Goal: Task Accomplishment & Management: Manage account settings

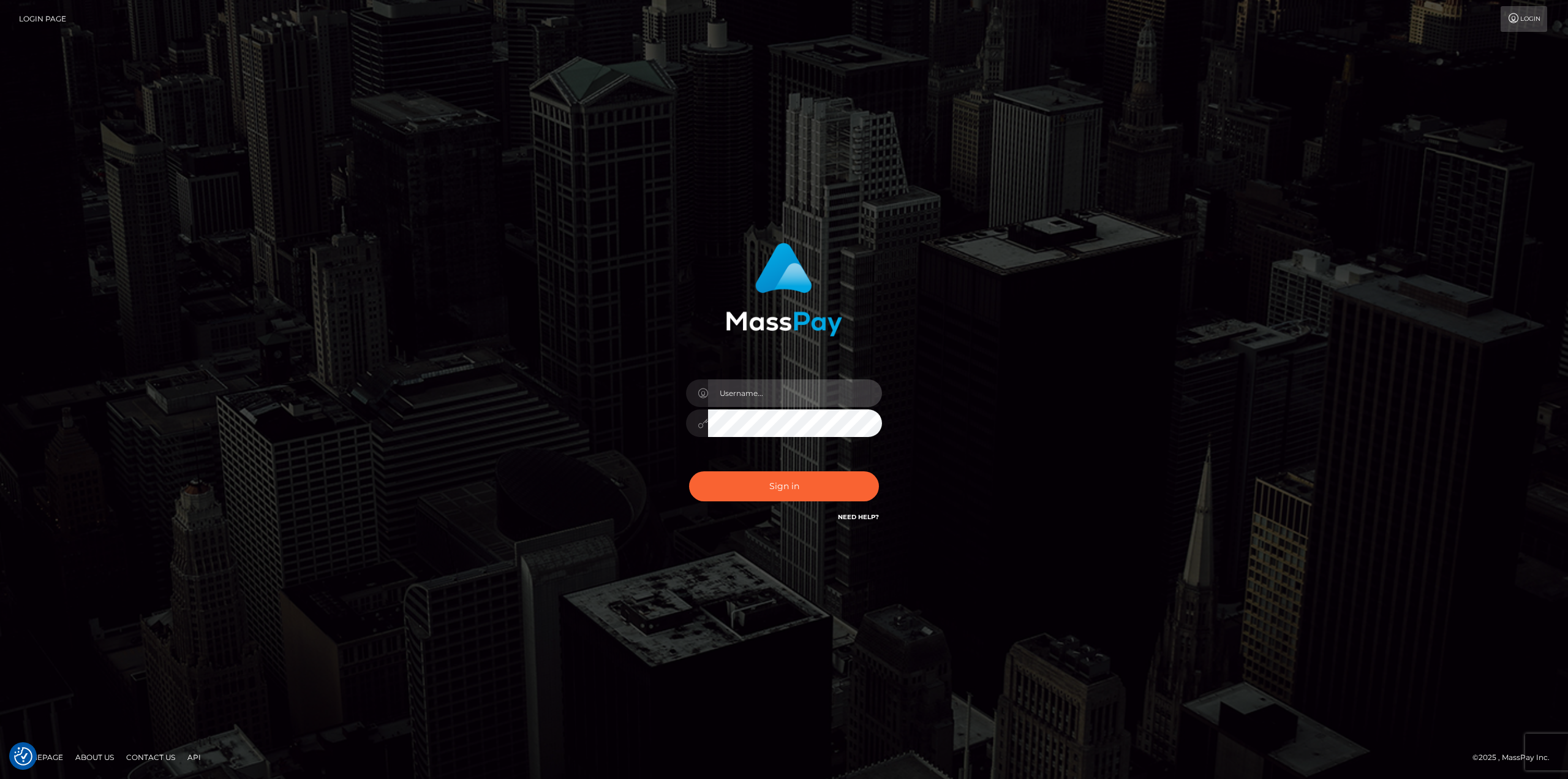
click at [784, 393] on input "text" at bounding box center [795, 392] width 174 height 28
type input "[PERSON_NAME]"
click at [801, 483] on button "Sign in" at bounding box center [784, 486] width 190 height 30
click at [781, 390] on input "text" at bounding box center [795, 392] width 174 height 28
type input "[PERSON_NAME]"
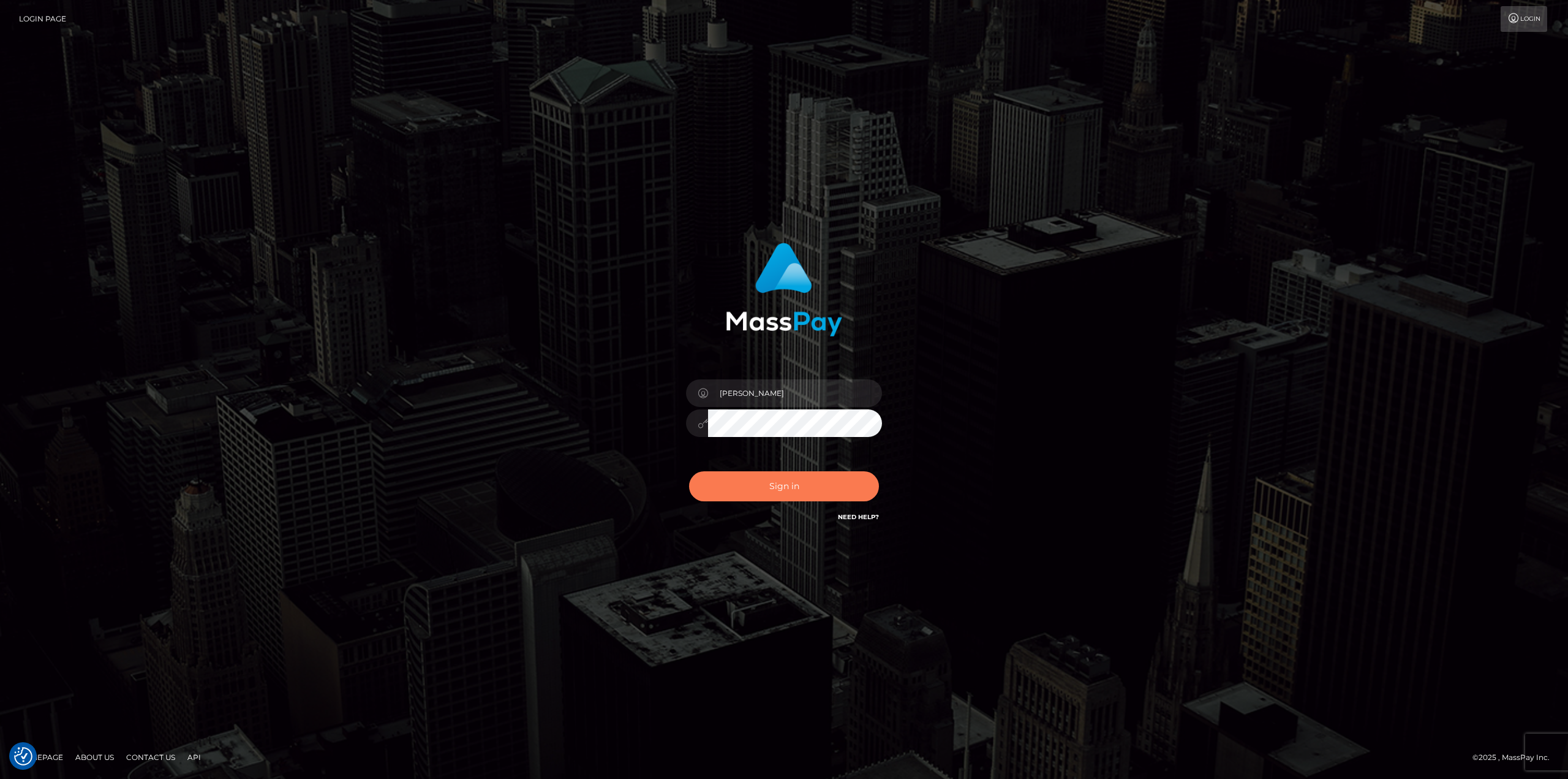
drag, startPoint x: 802, startPoint y: 485, endPoint x: 808, endPoint y: 487, distance: 6.3
click at [802, 485] on button "Sign in" at bounding box center [784, 486] width 190 height 30
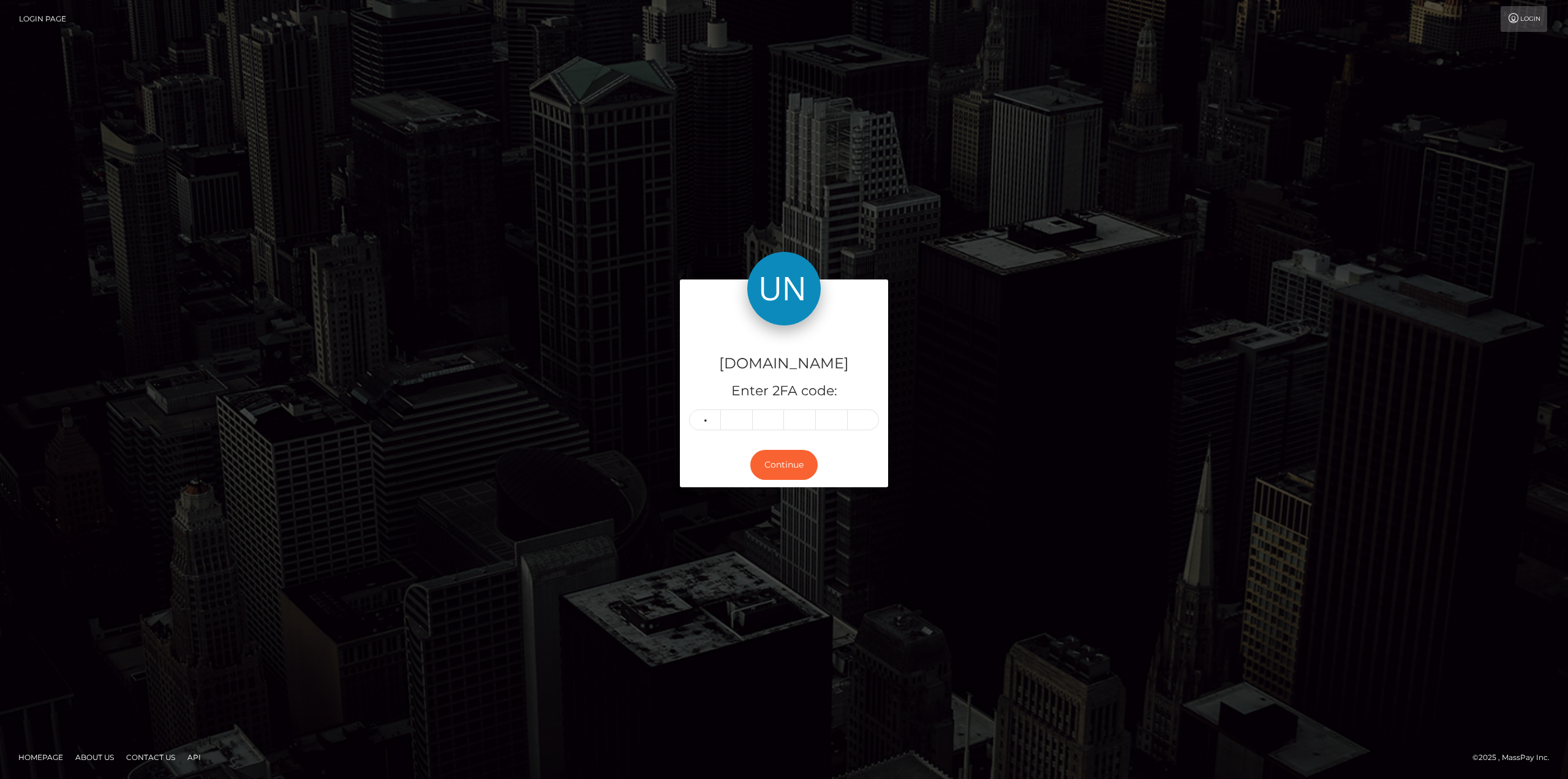
type input "5"
type input "7"
type input "2"
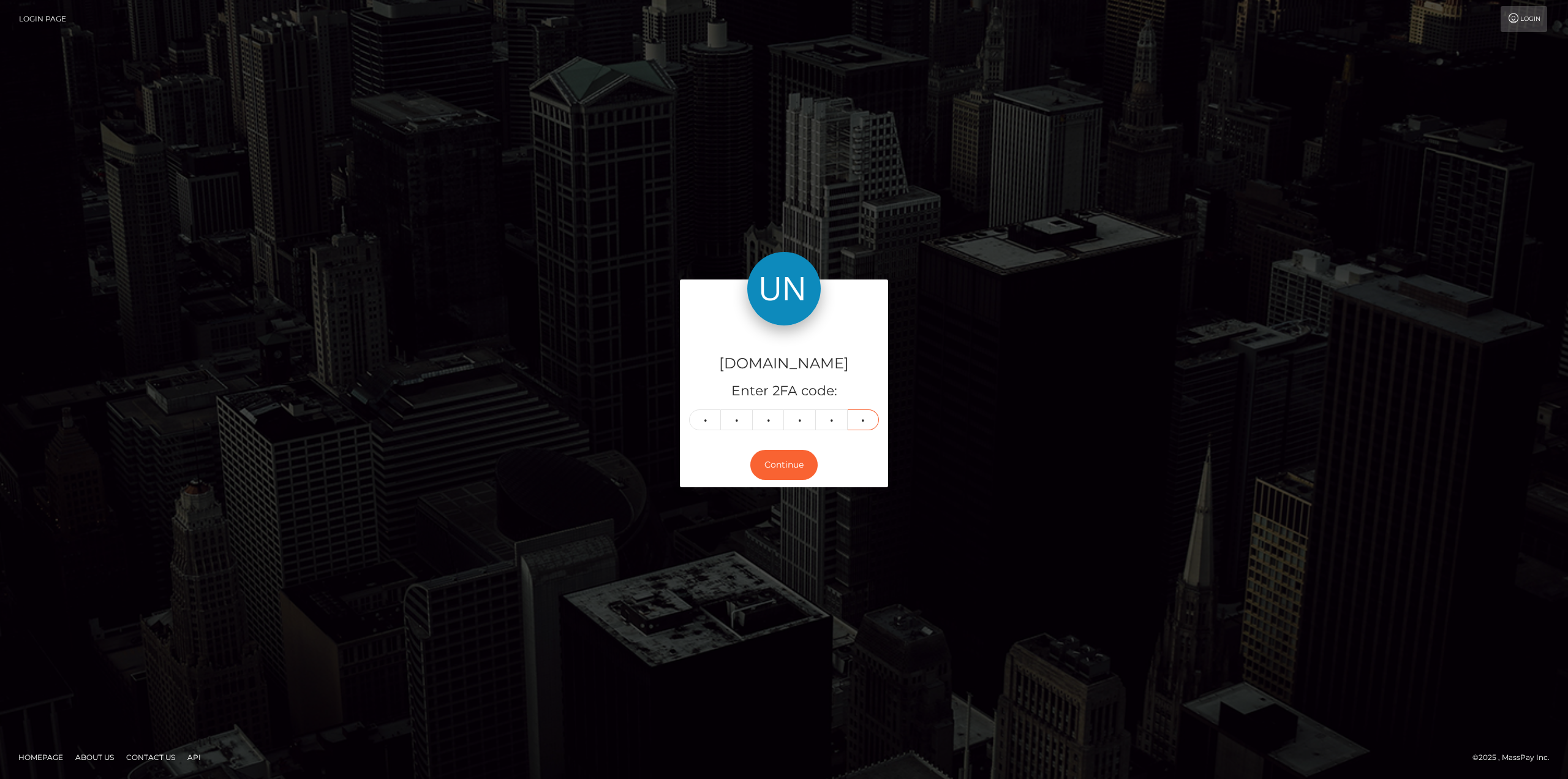
type input "9"
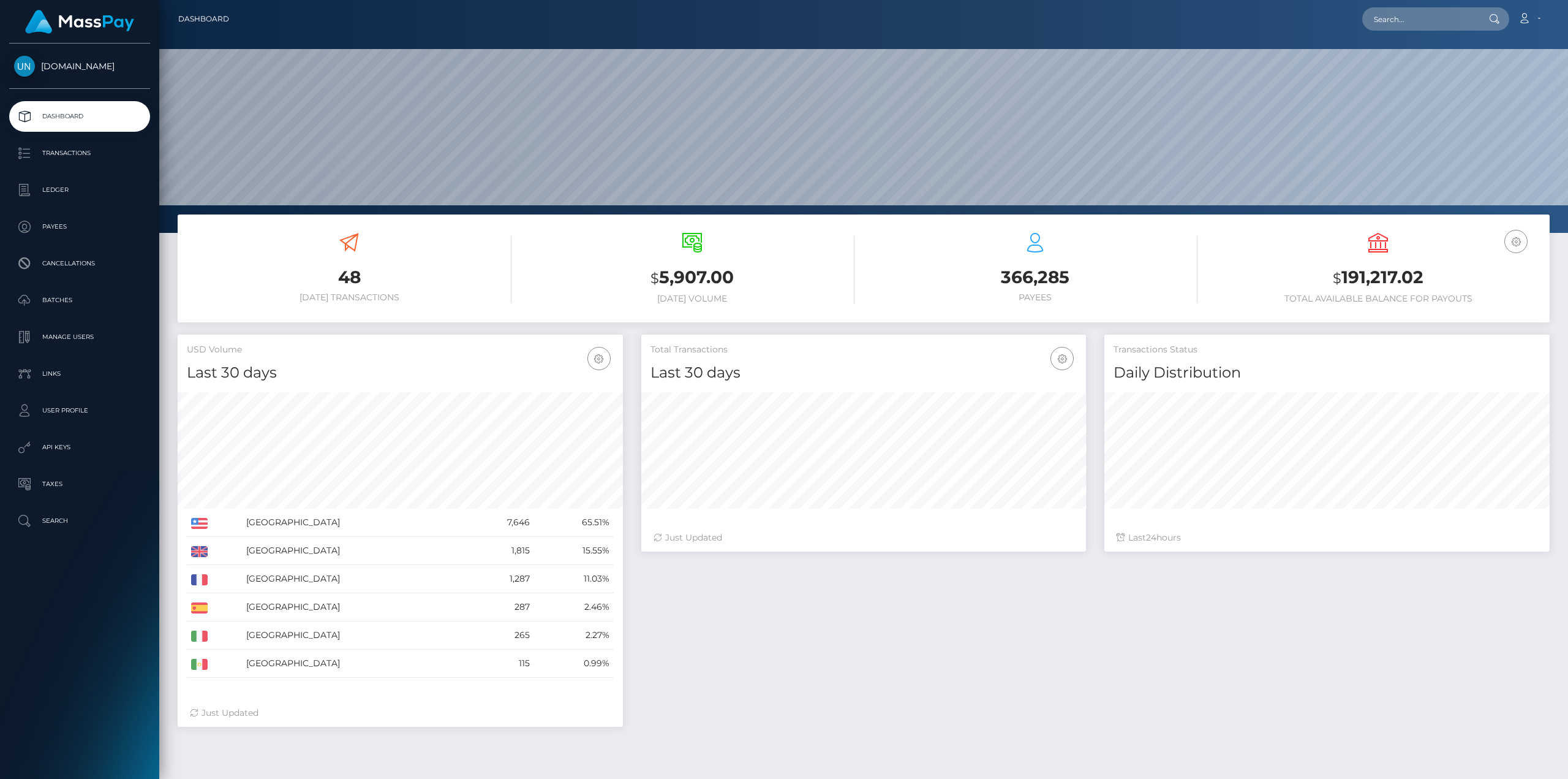
scroll to position [393, 445]
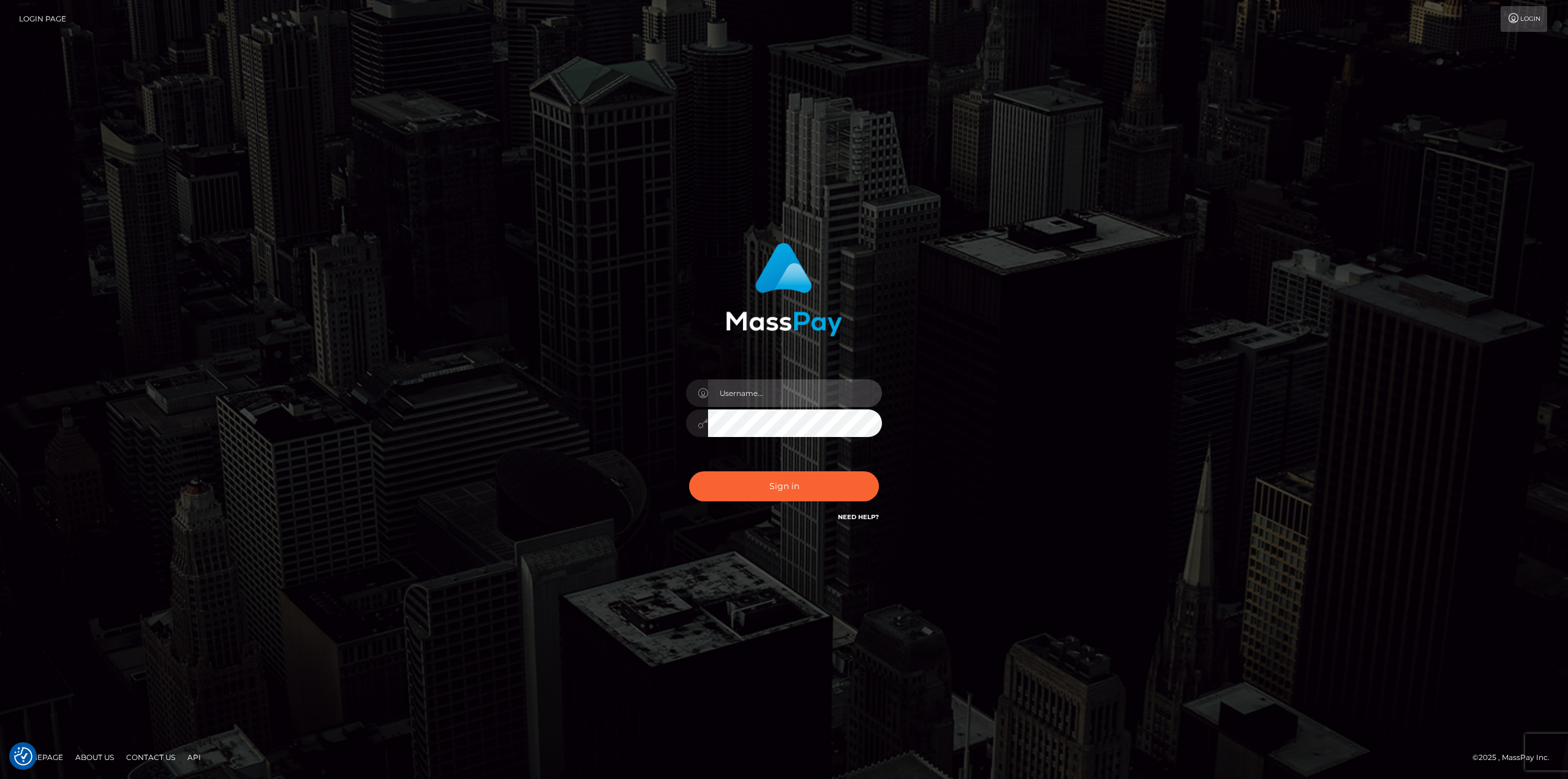
click at [762, 402] on input "text" at bounding box center [795, 392] width 174 height 28
type input "[PERSON_NAME]"
click at [689, 471] on button "Sign in" at bounding box center [784, 486] width 190 height 30
click at [836, 401] on input "text" at bounding box center [795, 392] width 174 height 28
type input "Ahmed"
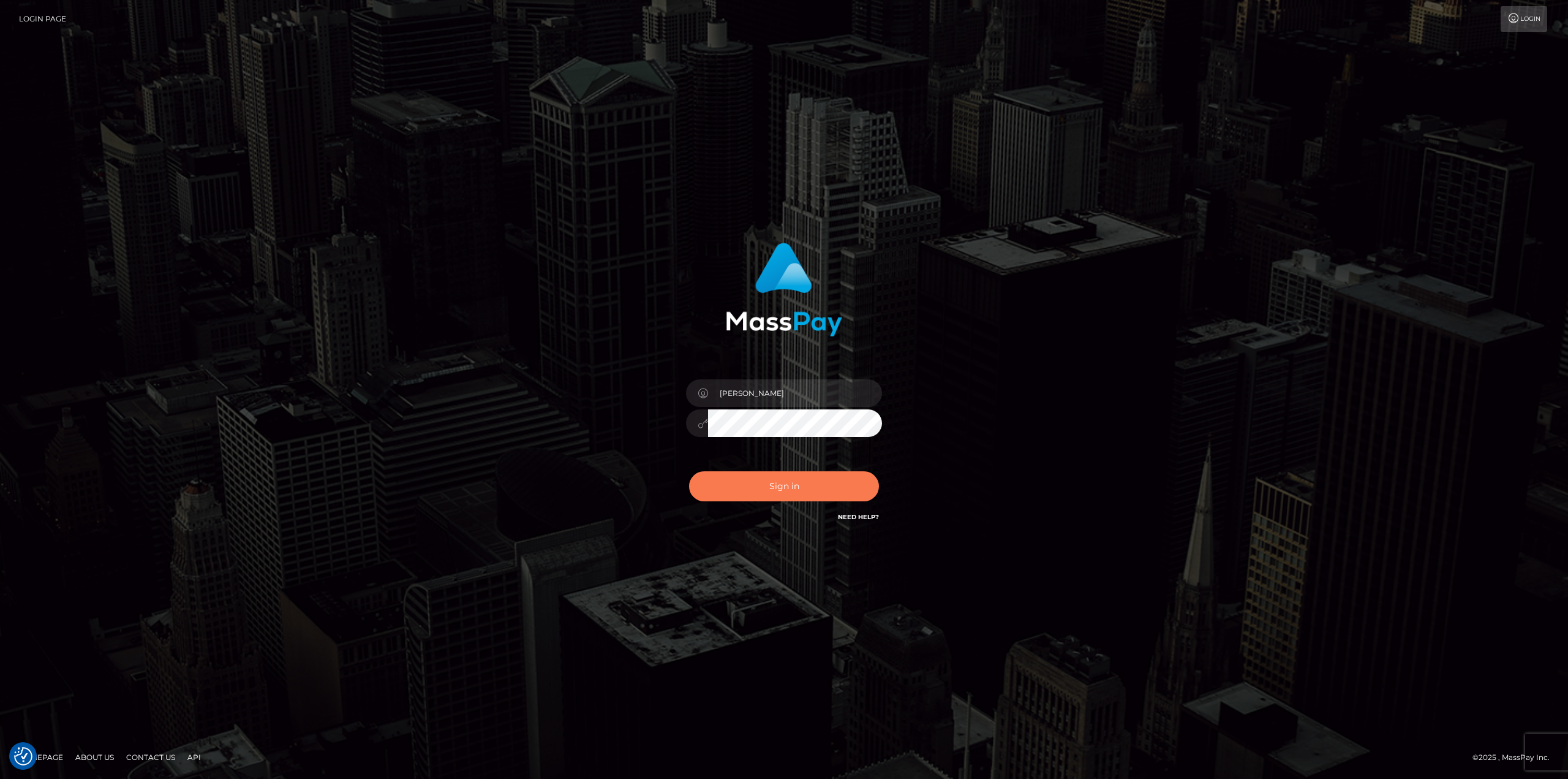
click at [812, 489] on button "Sign in" at bounding box center [784, 486] width 190 height 30
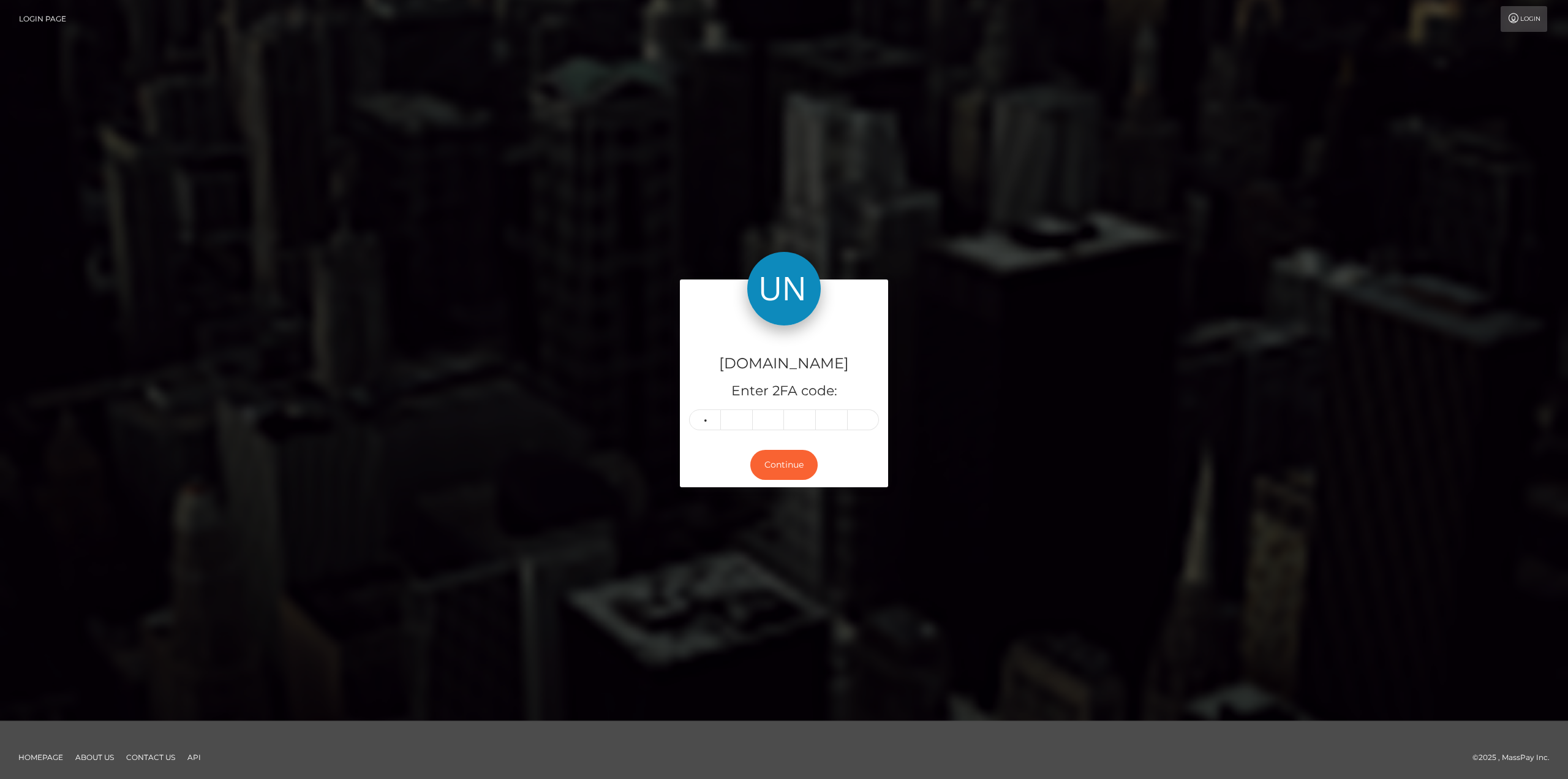
type input "9"
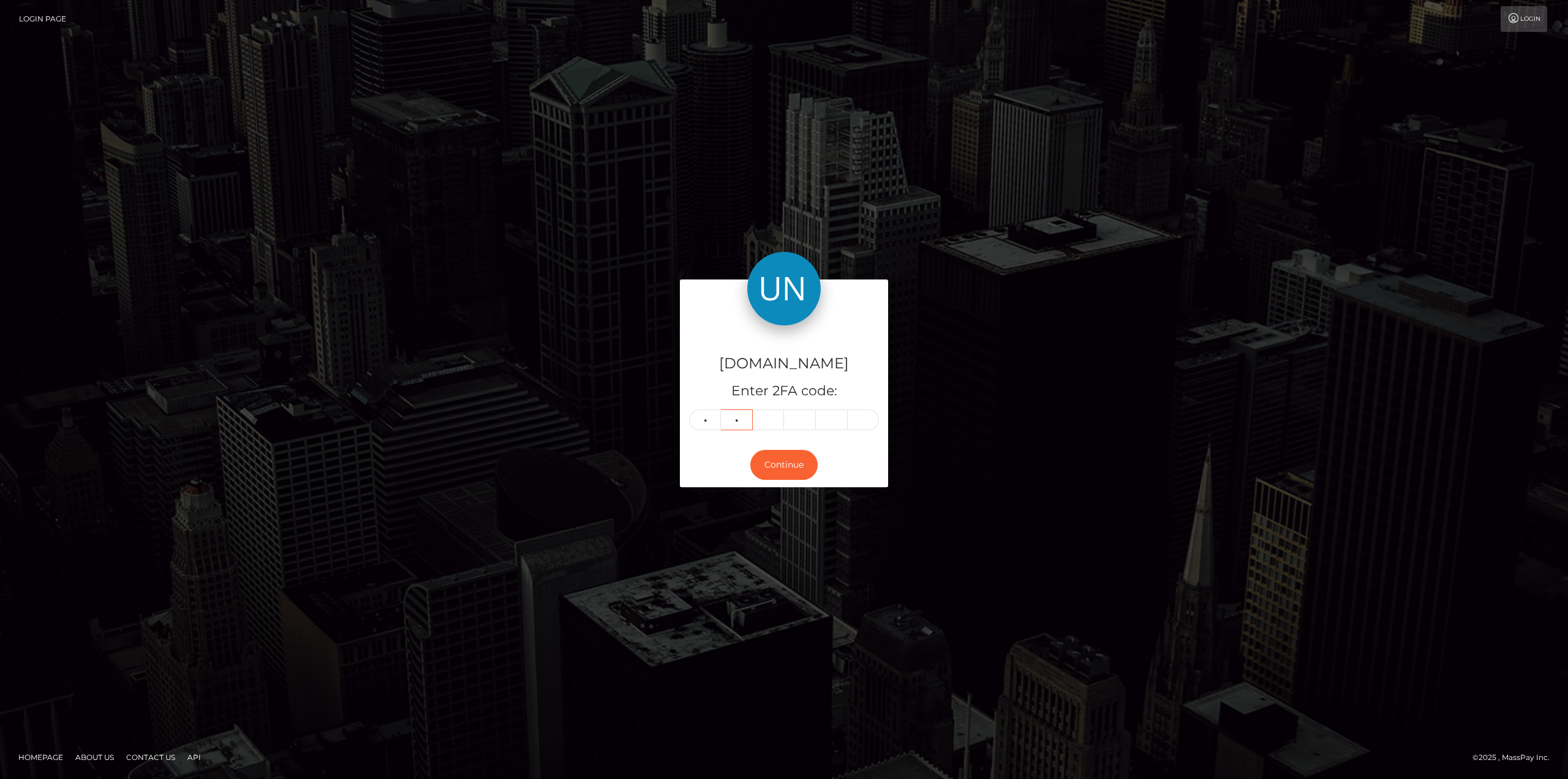
type input "0"
type input "6"
type input "4"
type input "9"
type input "4"
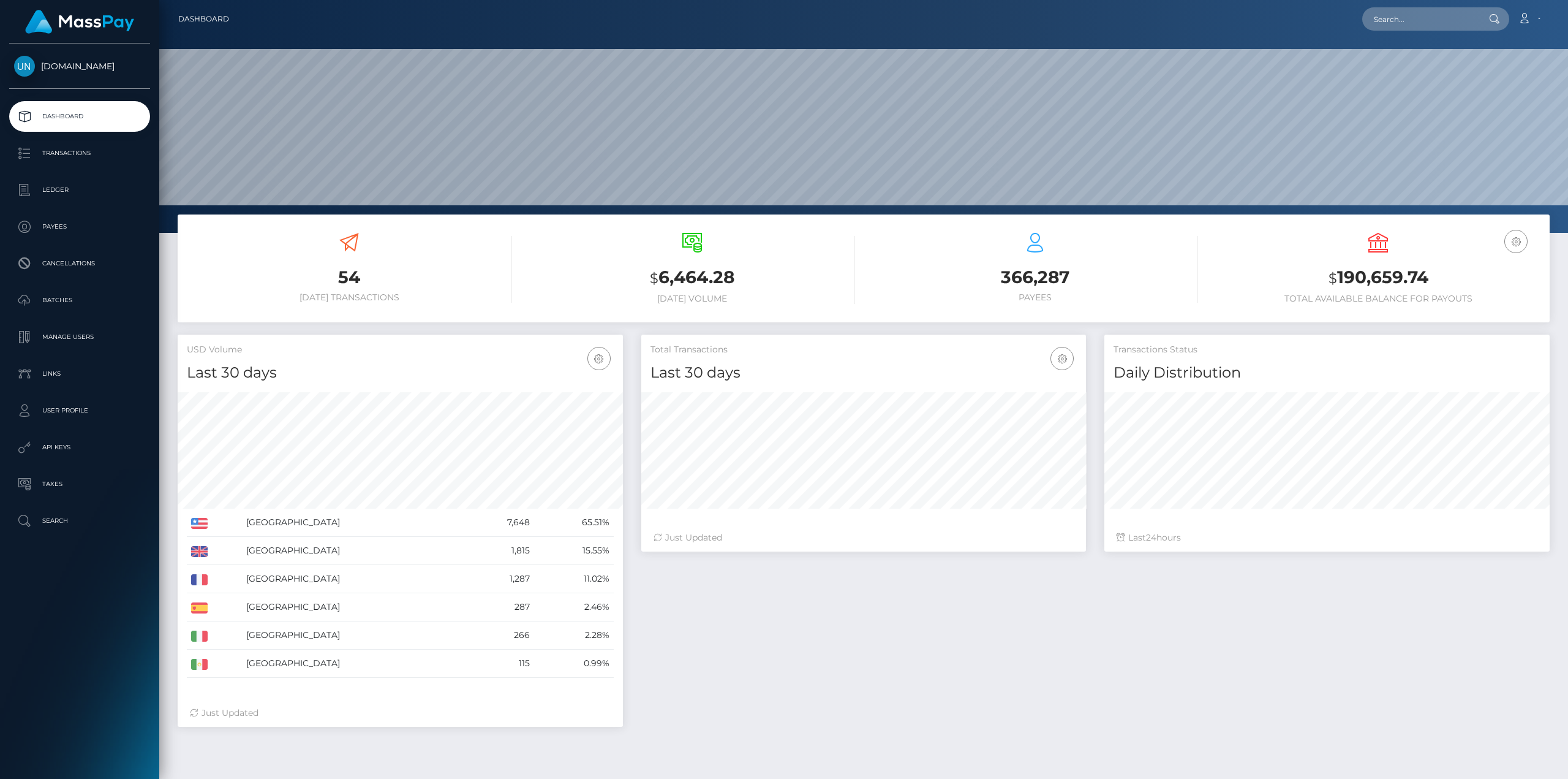
scroll to position [217, 445]
